Goal: Information Seeking & Learning: Check status

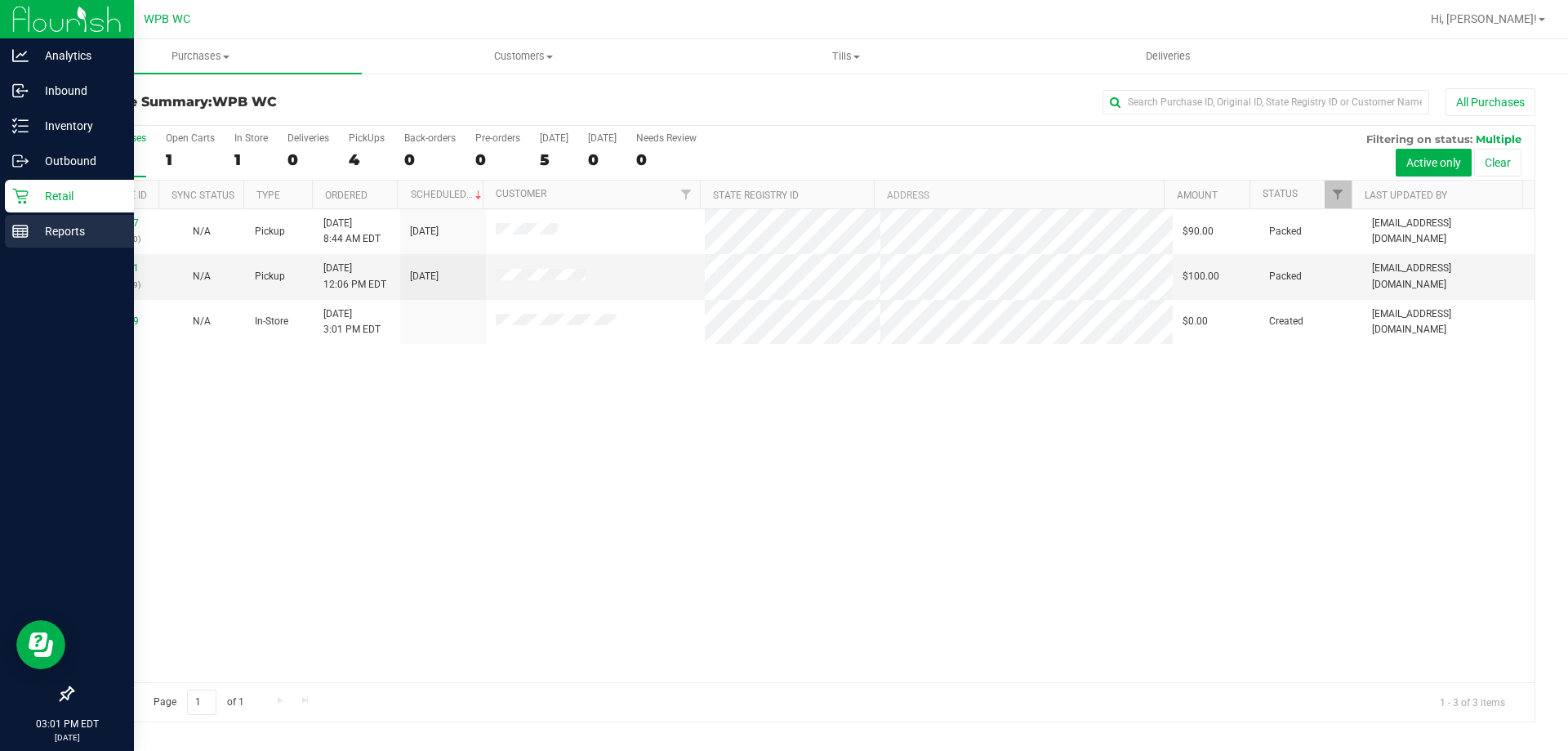
click at [56, 222] on p "Reports" at bounding box center [77, 230] width 98 height 19
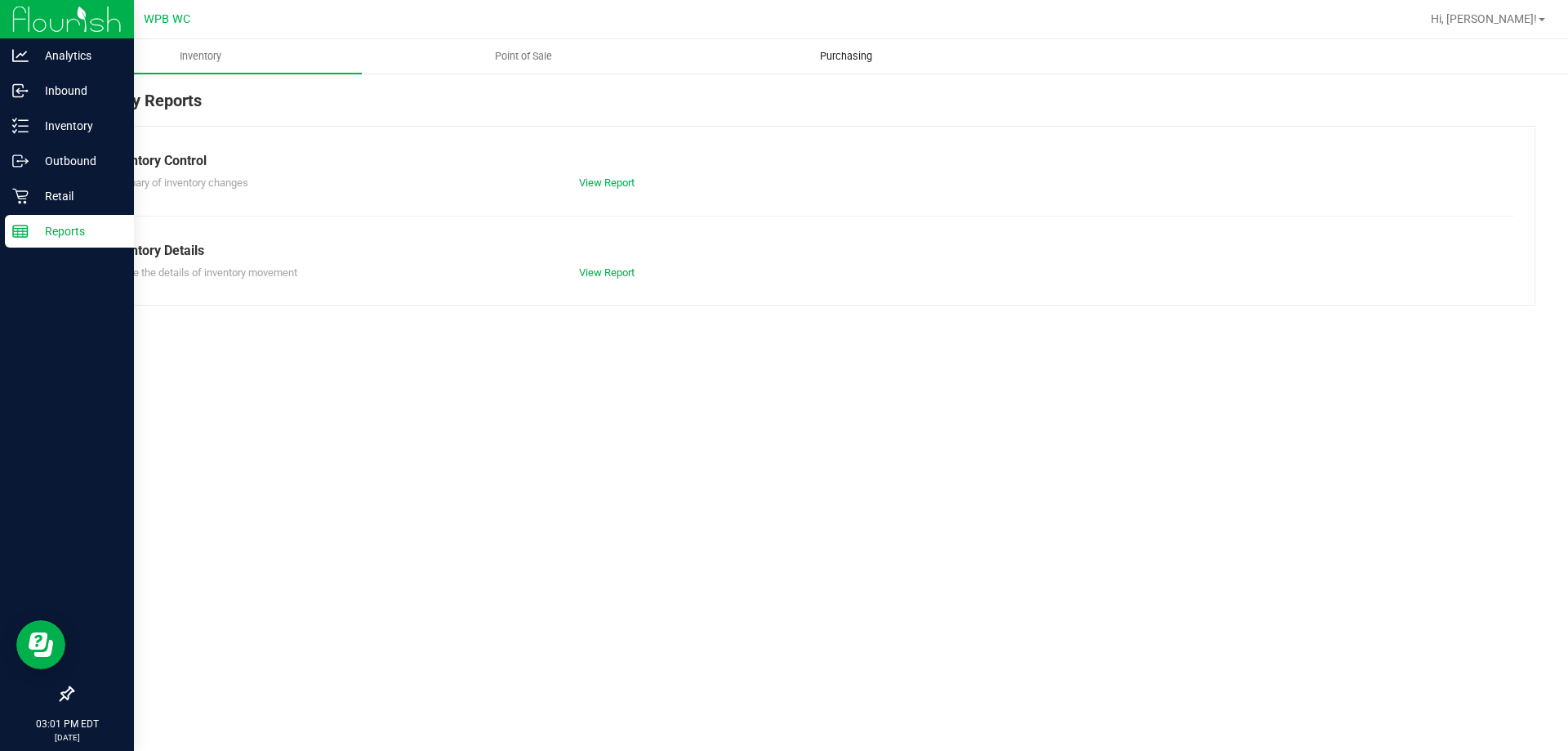
click at [842, 62] on span "Purchasing" at bounding box center [846, 56] width 97 height 15
click at [495, 53] on span "Point of Sale" at bounding box center [523, 56] width 101 height 15
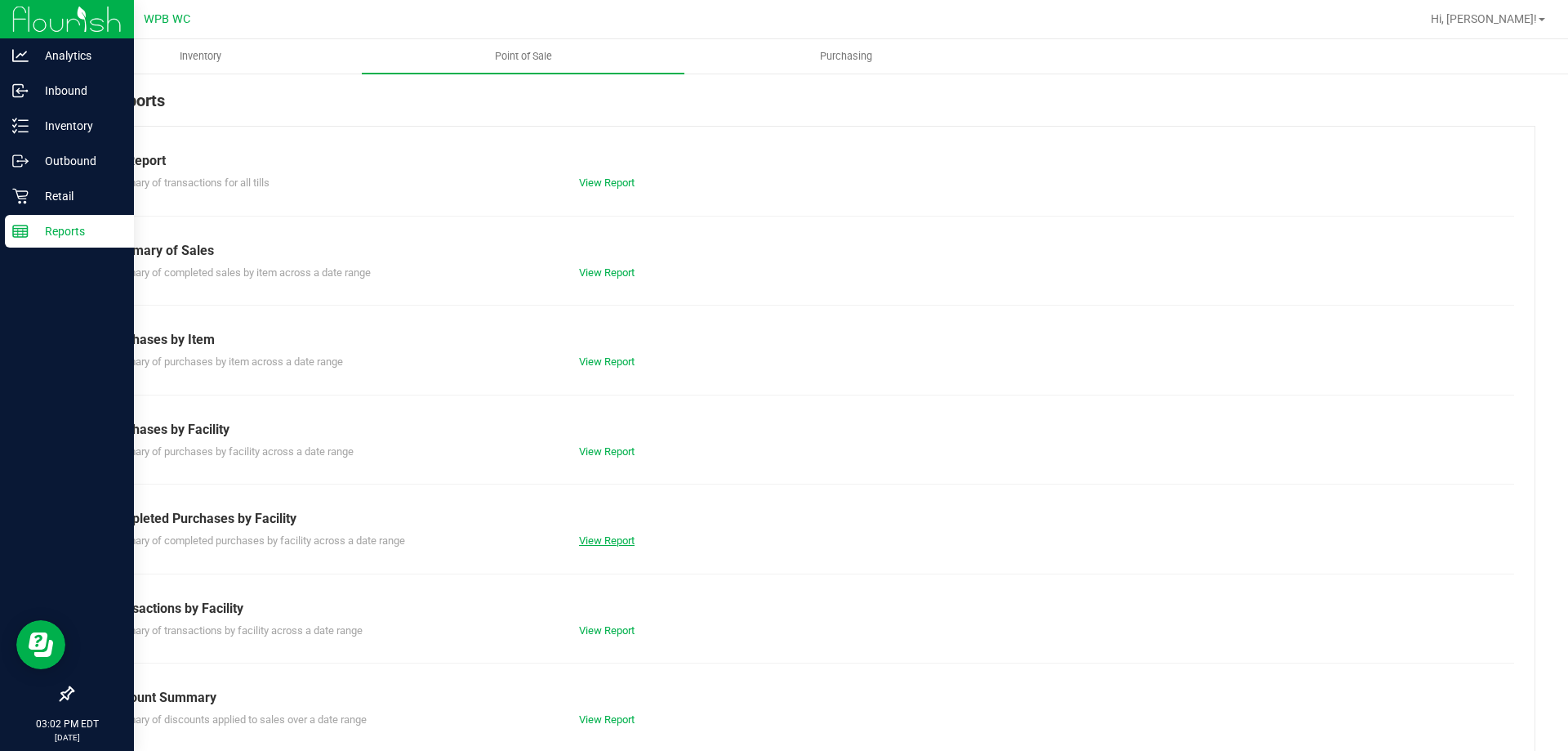
click at [609, 535] on link "View Report" at bounding box center [607, 540] width 55 height 12
